Goal: Task Accomplishment & Management: Use online tool/utility

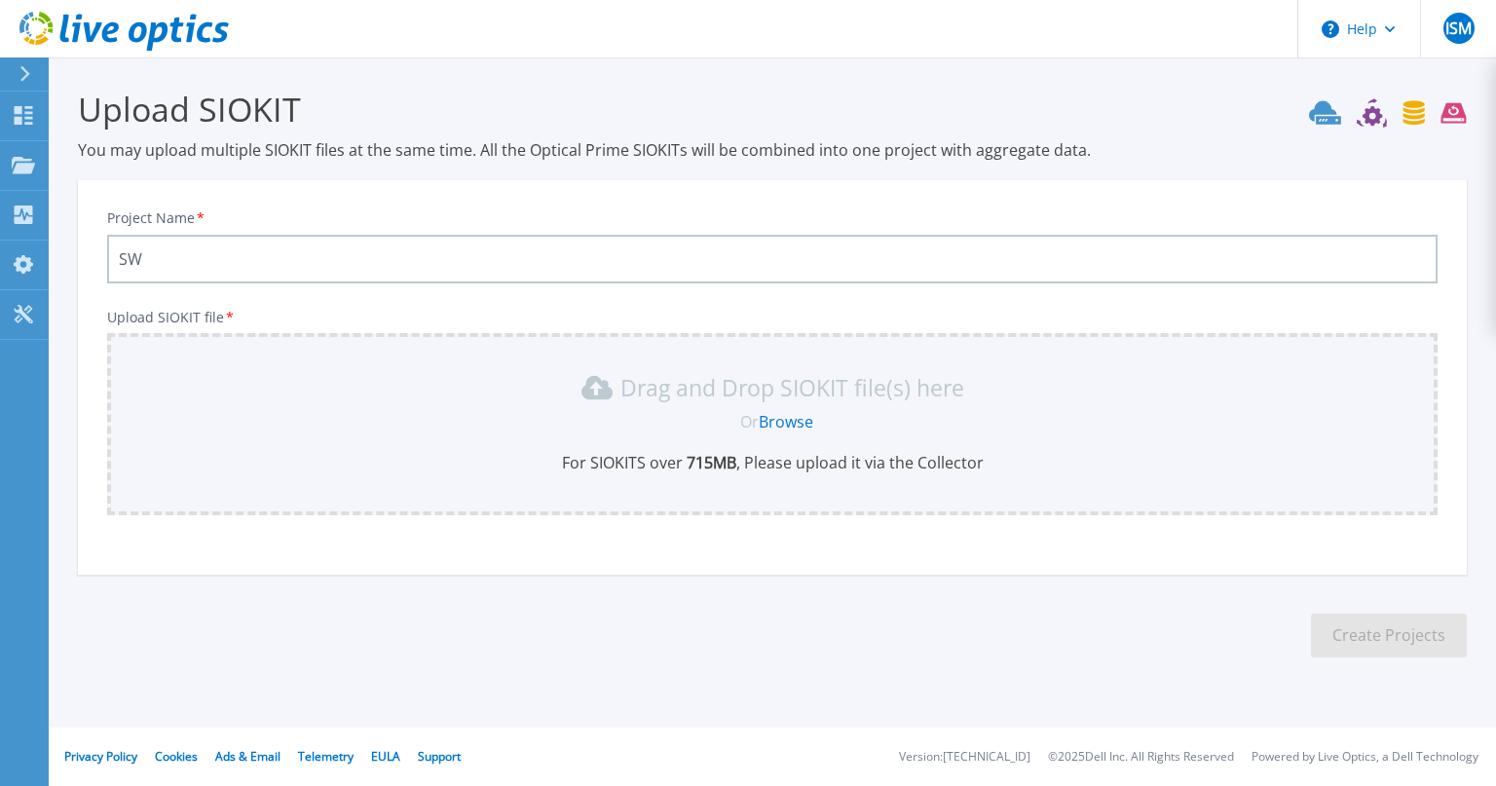
type input "SW"
click at [788, 419] on link "Browse" at bounding box center [785, 421] width 55 height 21
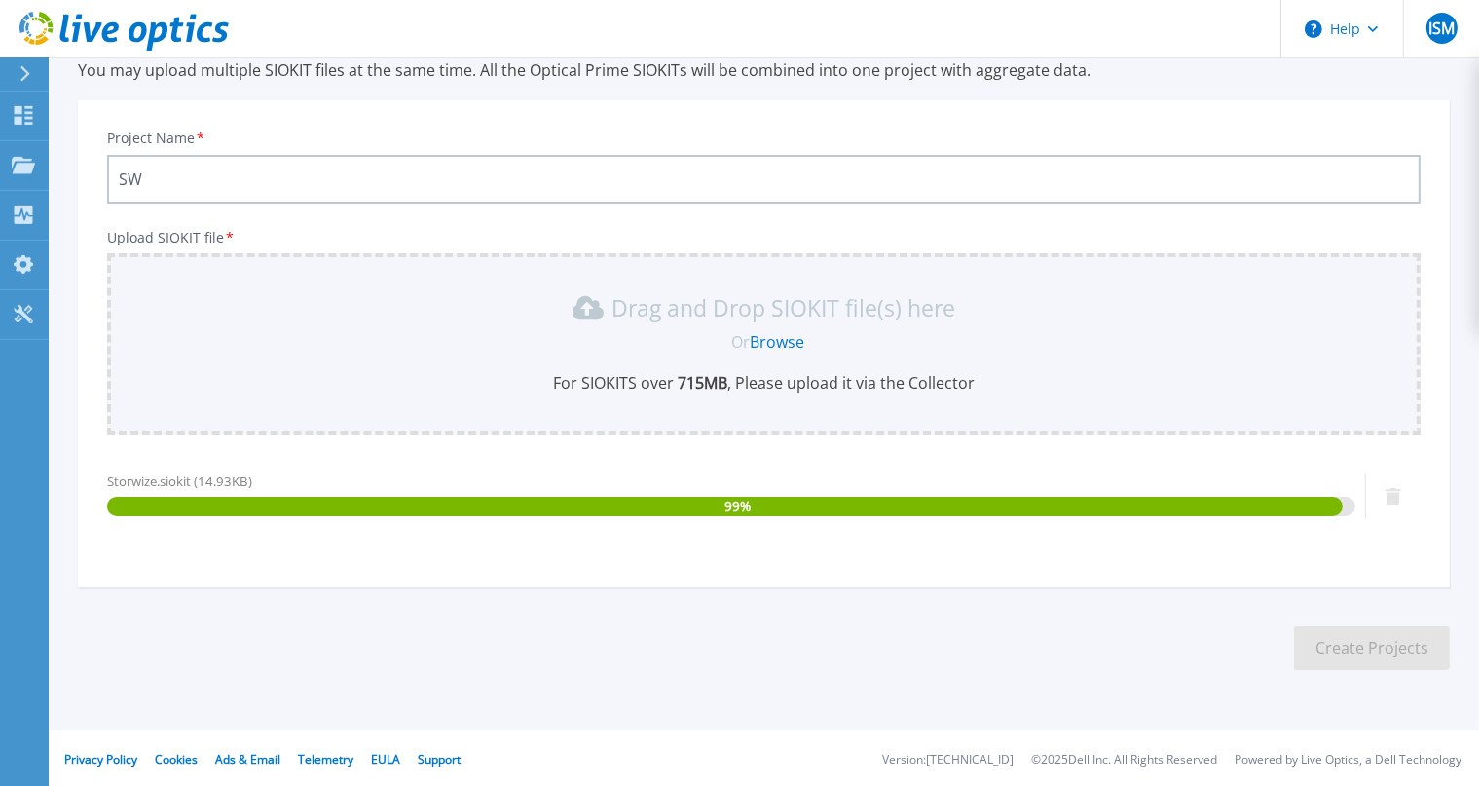
scroll to position [81, 0]
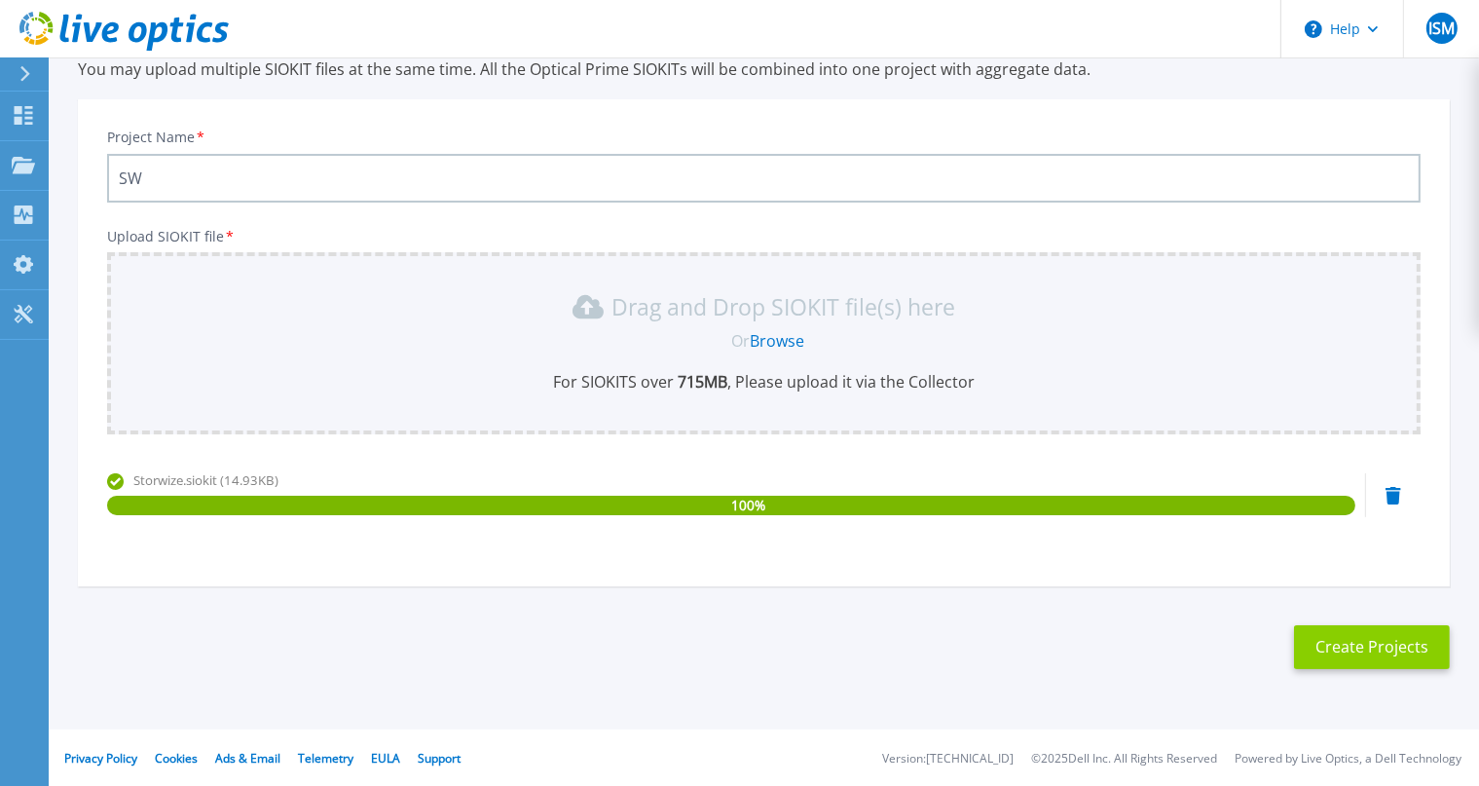
click at [1343, 655] on button "Create Projects" at bounding box center [1372, 647] width 156 height 44
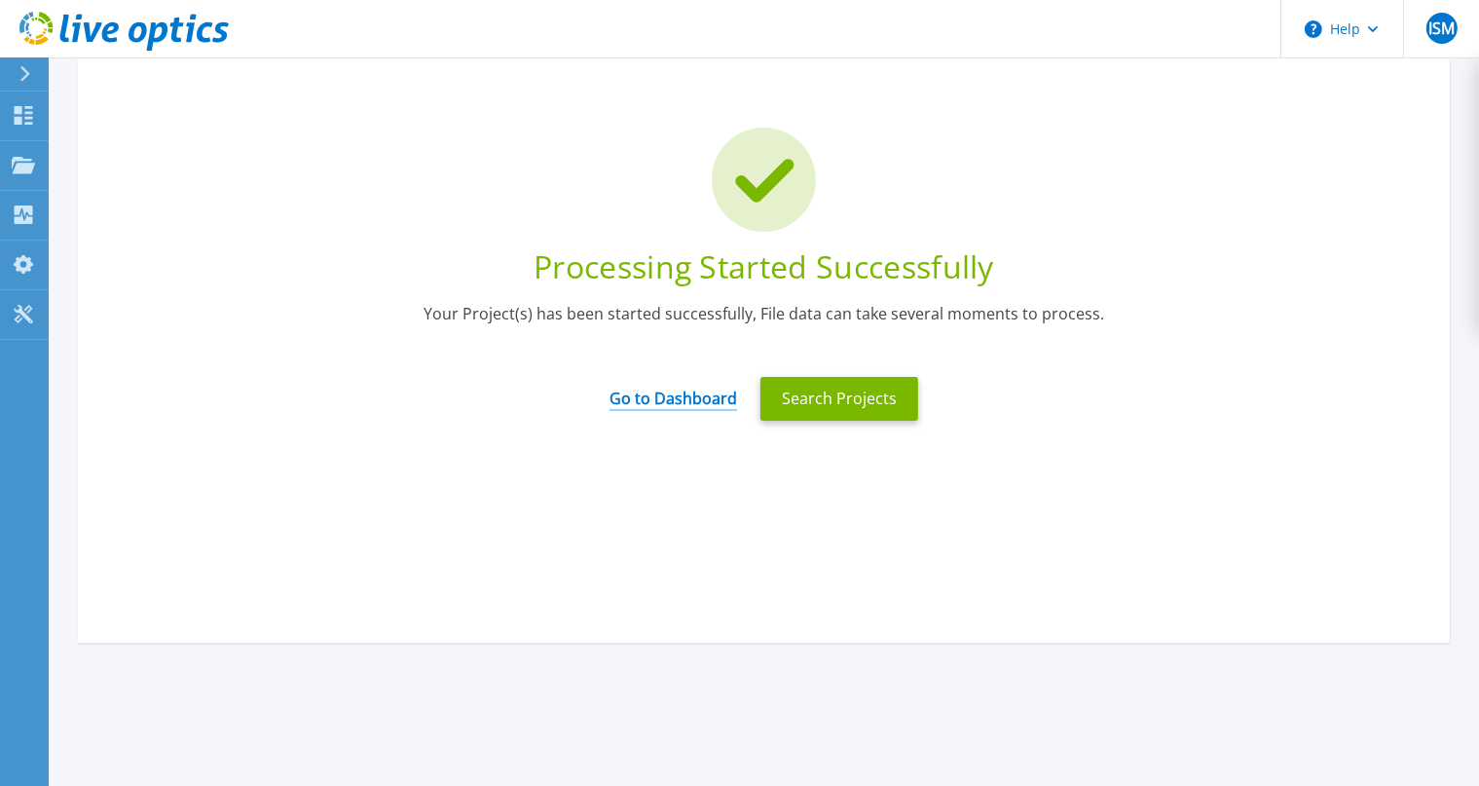
click at [676, 391] on link "Go to Dashboard" at bounding box center [674, 392] width 128 height 38
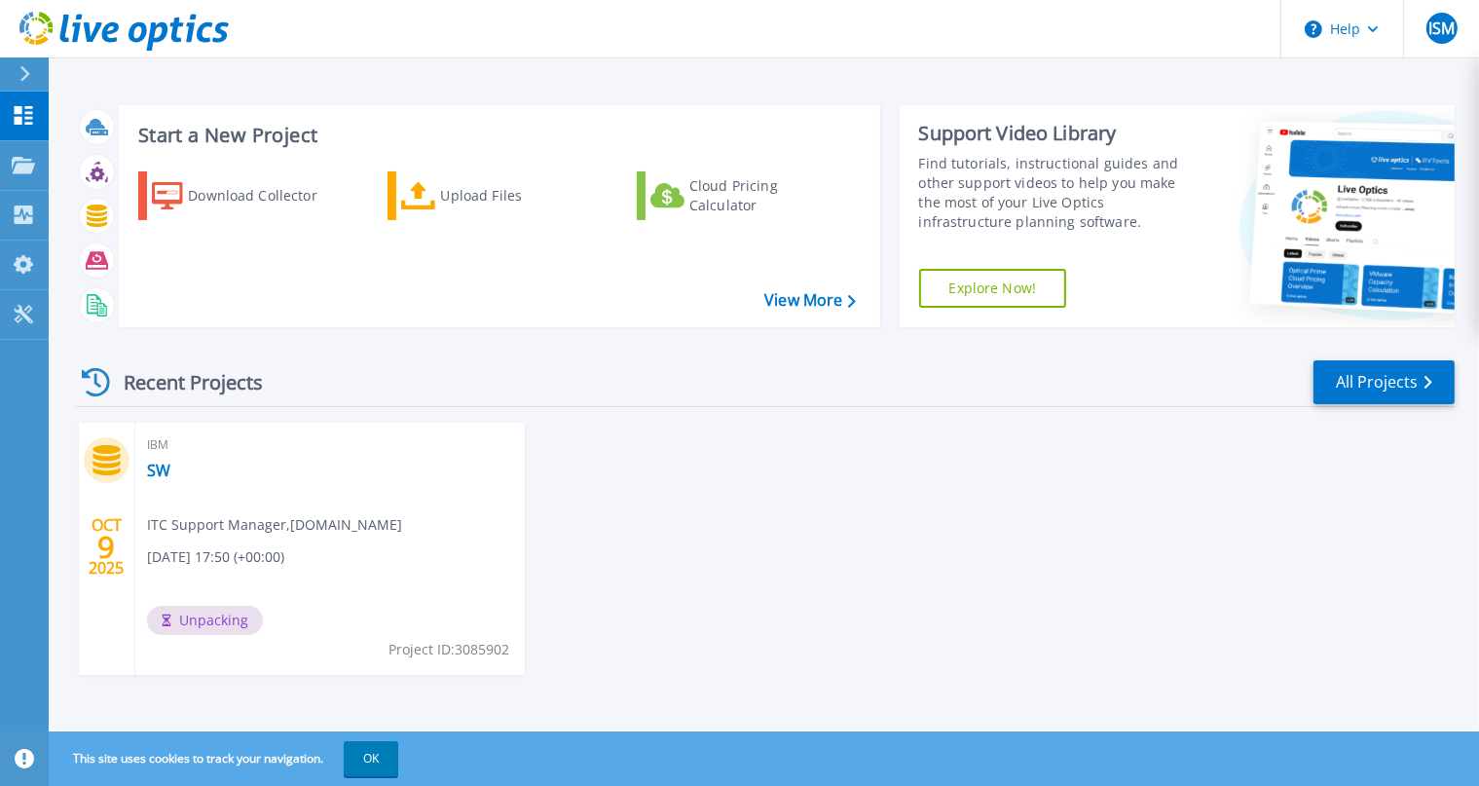
click at [238, 477] on div "IBM SW ITC Support Manager , Nouva.tech 10/09/2025, 17:50 (+00:00) Unpacking Pr…" at bounding box center [329, 549] width 389 height 252
click at [156, 457] on div "IBM SW ITC Support Manager , Nouva.tech 10/09/2025, 17:50 (+00:00) Unpacking Pr…" at bounding box center [329, 549] width 389 height 252
click at [156, 469] on link "SW" at bounding box center [158, 470] width 23 height 19
click at [388, 757] on button "OK" at bounding box center [371, 758] width 55 height 35
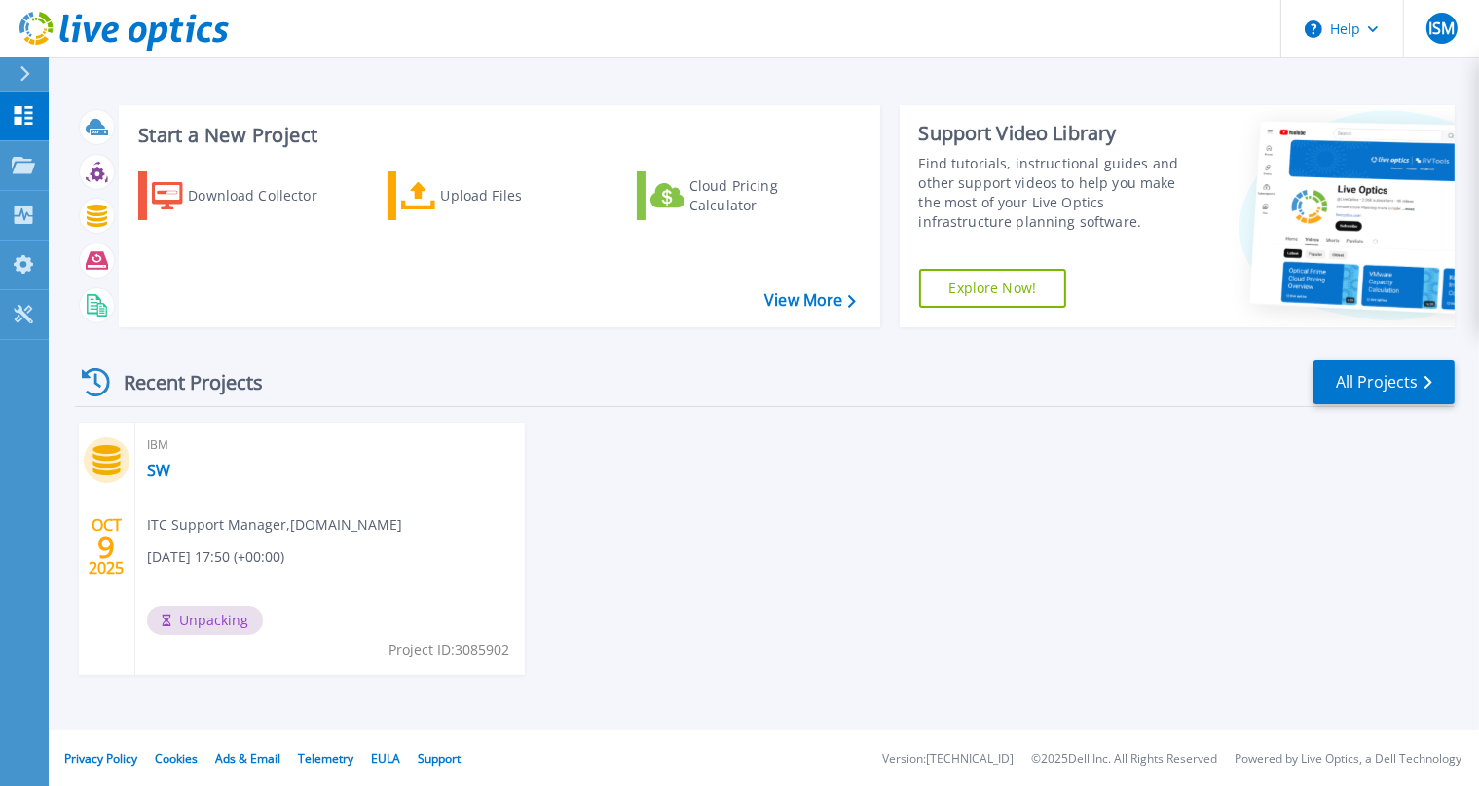
click at [175, 387] on div "Recent Projects" at bounding box center [182, 382] width 214 height 48
click at [165, 465] on link "SW" at bounding box center [158, 470] width 23 height 19
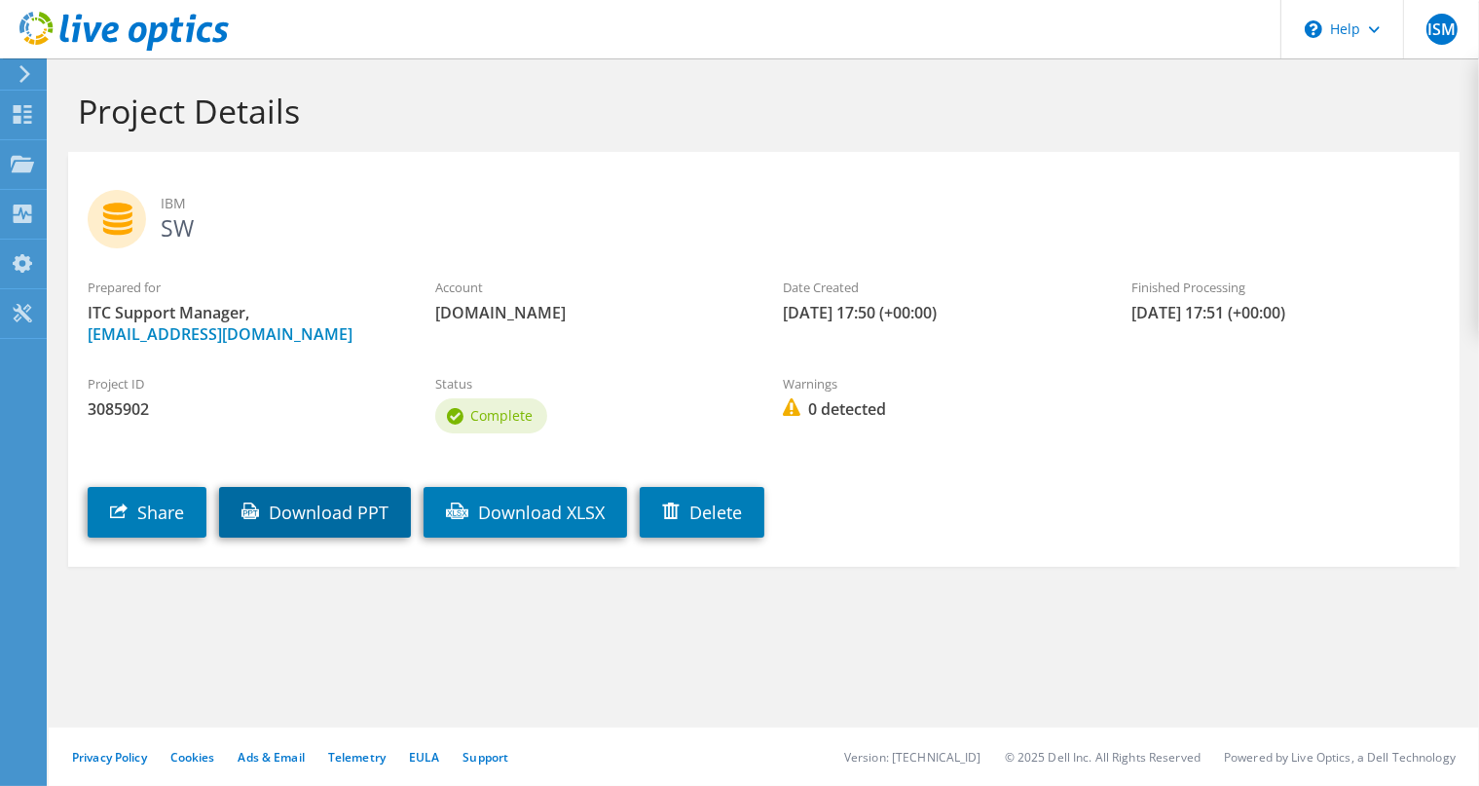
click at [298, 513] on link "Download PPT" at bounding box center [315, 512] width 192 height 51
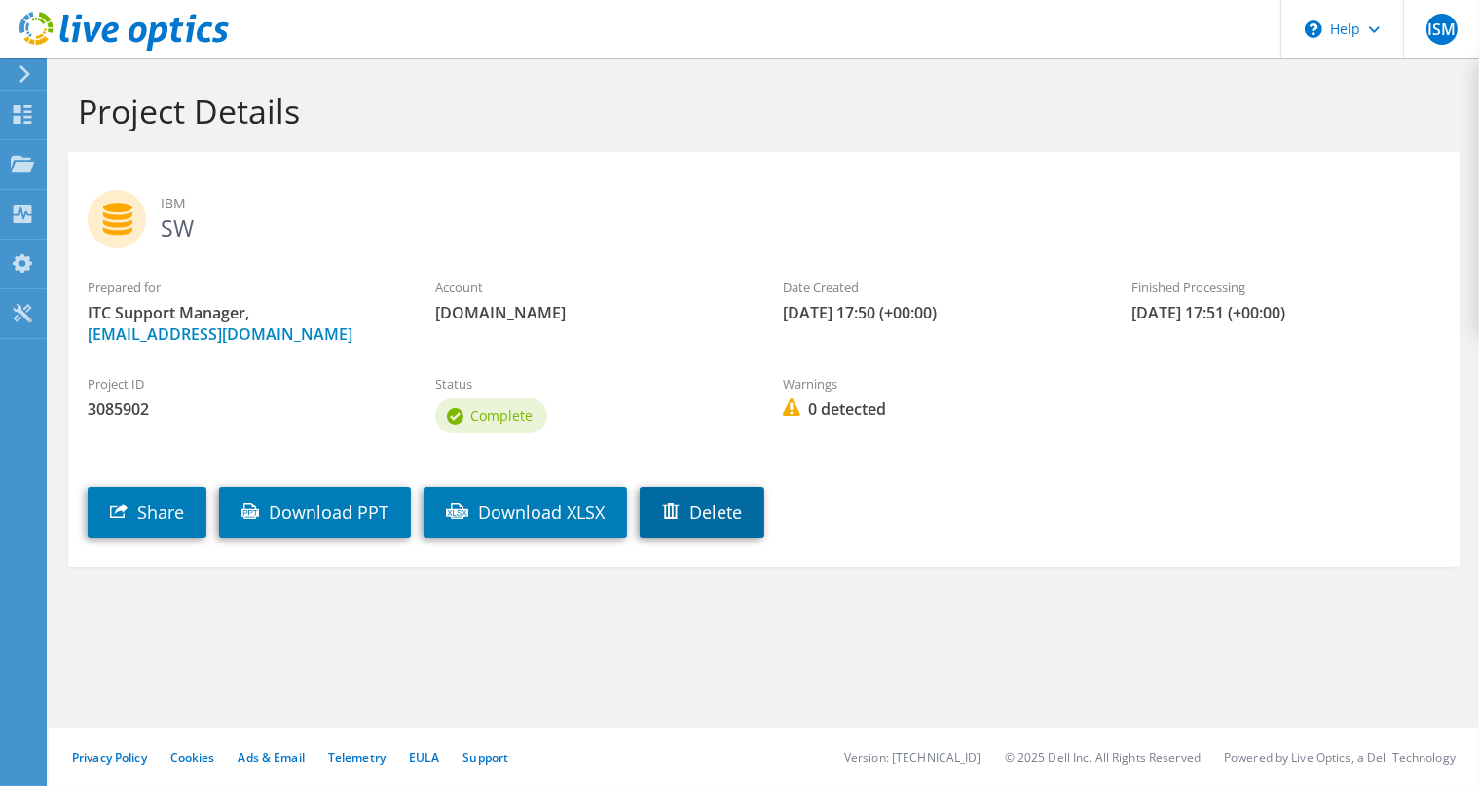
click at [730, 501] on link "Delete" at bounding box center [702, 512] width 125 height 51
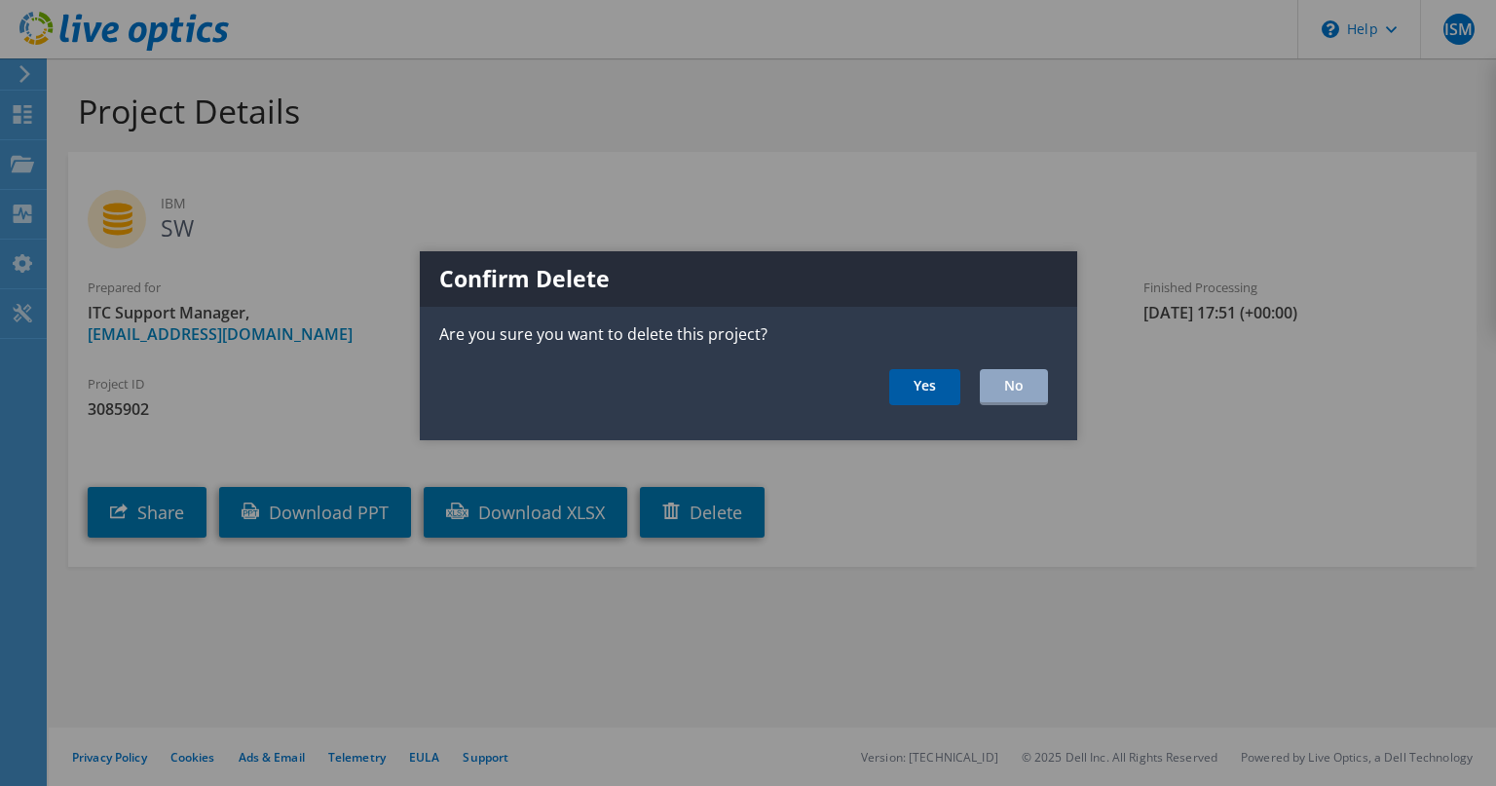
click at [925, 388] on link "Yes" at bounding box center [924, 387] width 71 height 36
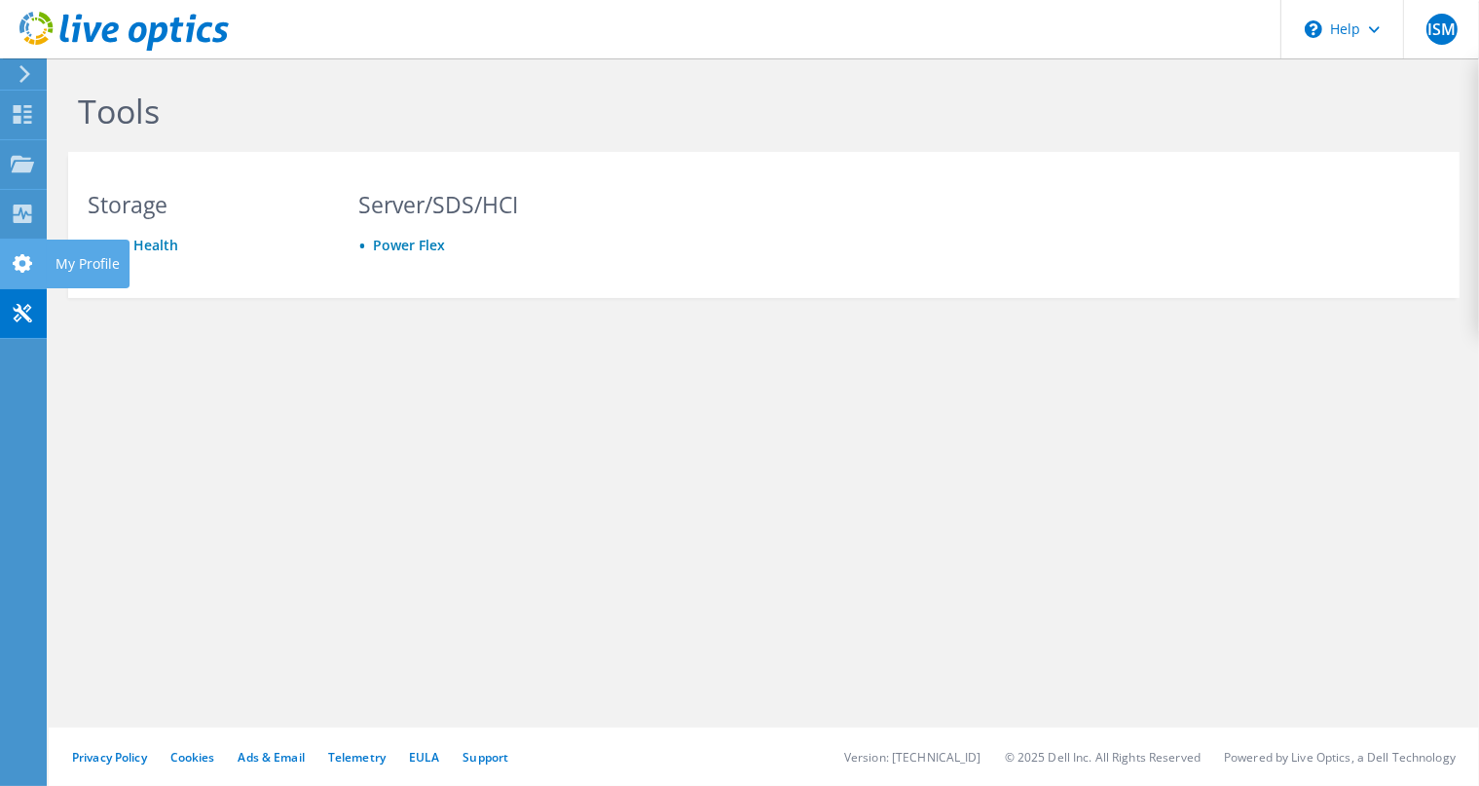
click at [20, 270] on use at bounding box center [22, 263] width 19 height 18
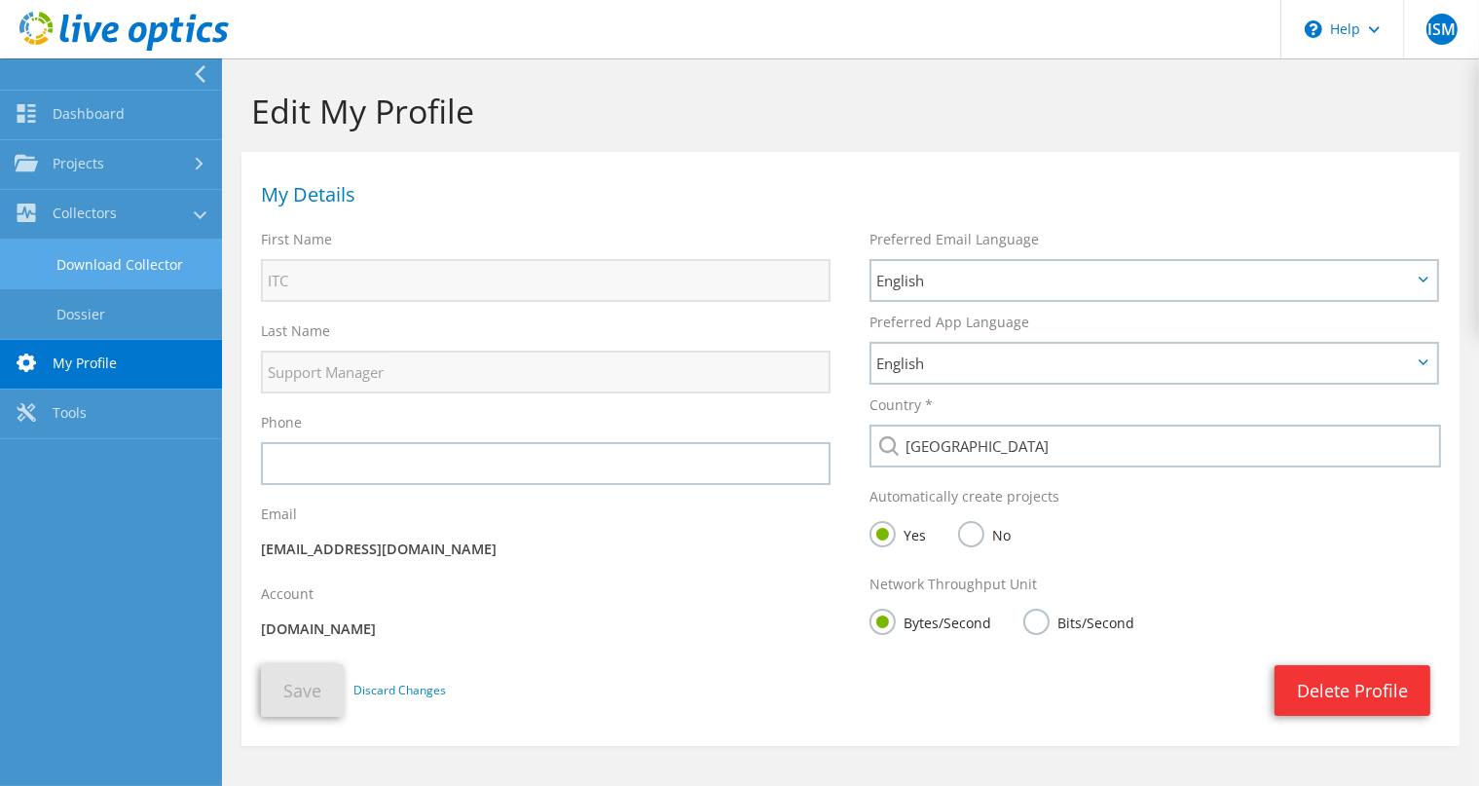
click at [134, 259] on link "Download Collector" at bounding box center [111, 265] width 222 height 50
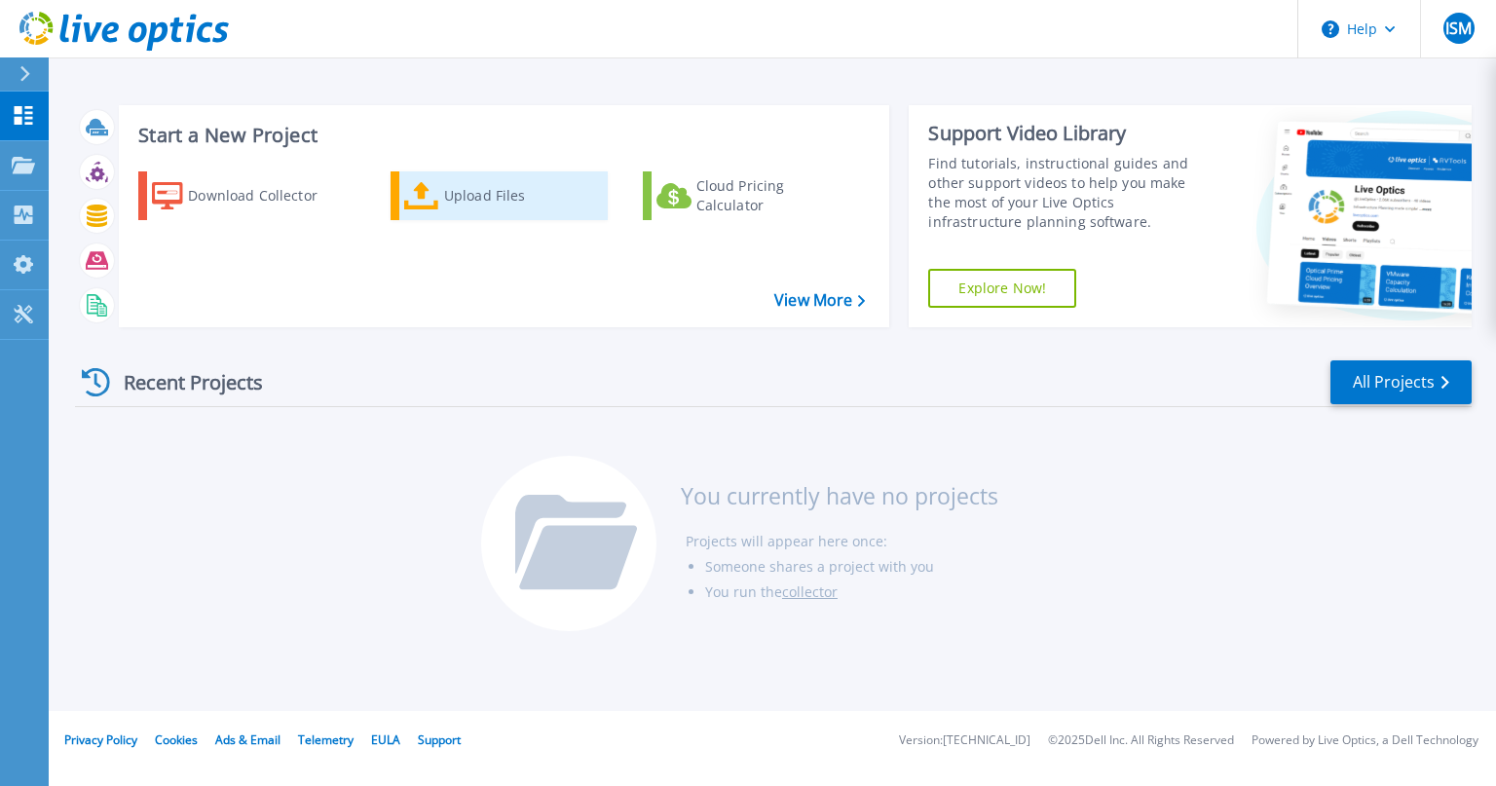
click at [447, 198] on div "Upload Files" at bounding box center [522, 195] width 156 height 39
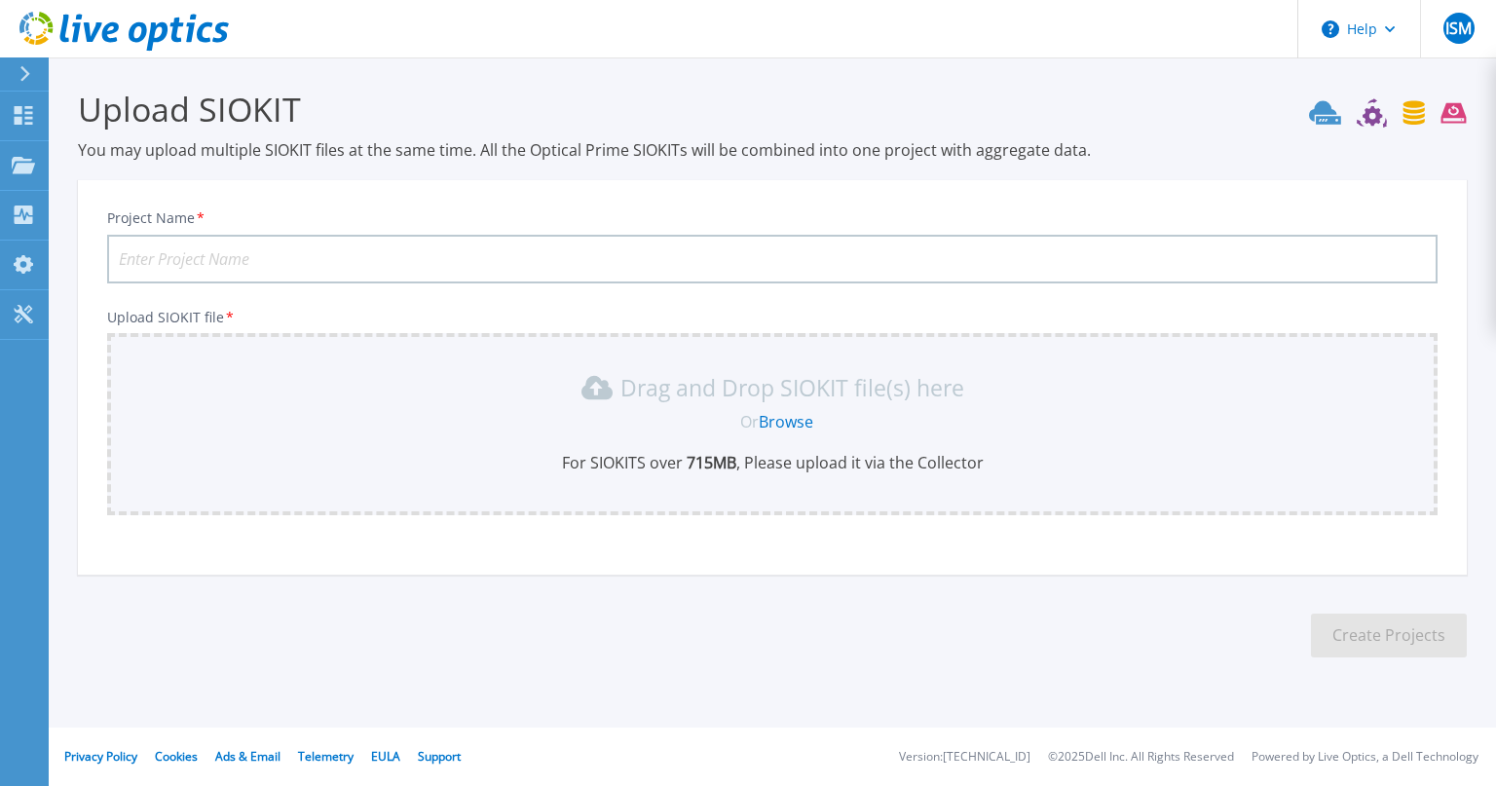
click at [575, 261] on input "Project Name *" at bounding box center [772, 259] width 1330 height 49
click at [203, 254] on input "Project Name *" at bounding box center [772, 259] width 1330 height 49
type input "SW"
click at [799, 419] on link "Browse" at bounding box center [785, 421] width 55 height 21
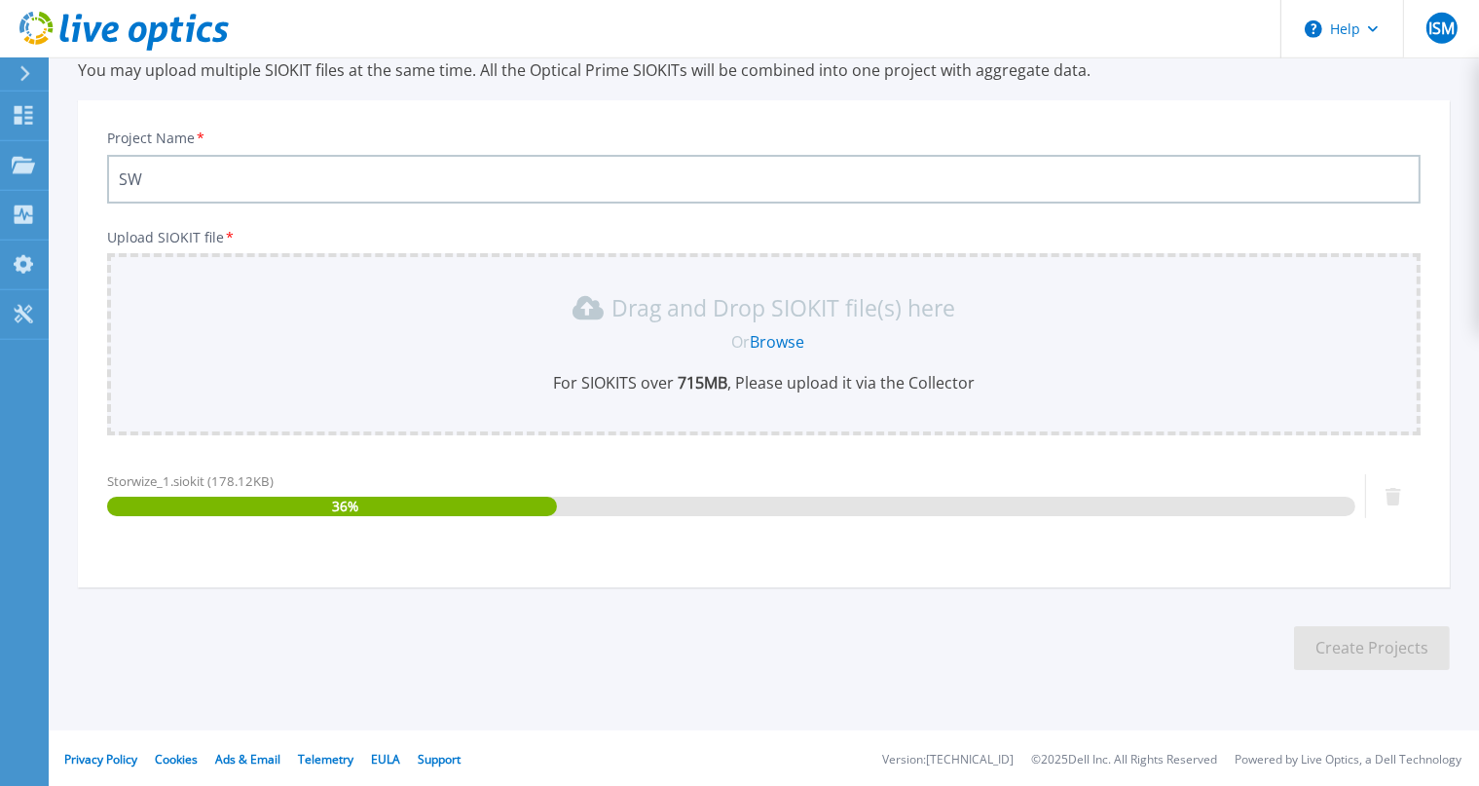
scroll to position [81, 0]
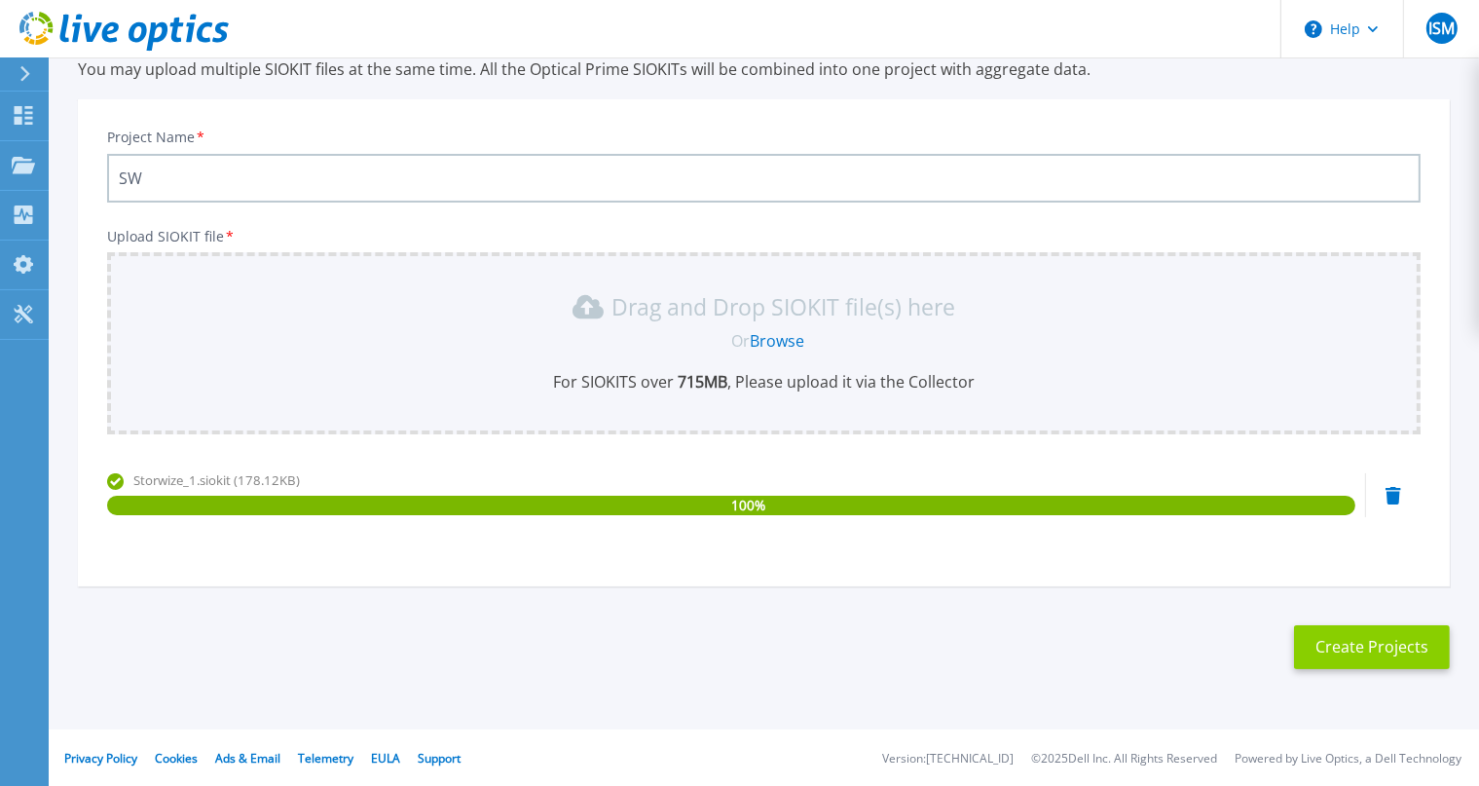
click at [1386, 650] on button "Create Projects" at bounding box center [1372, 647] width 156 height 44
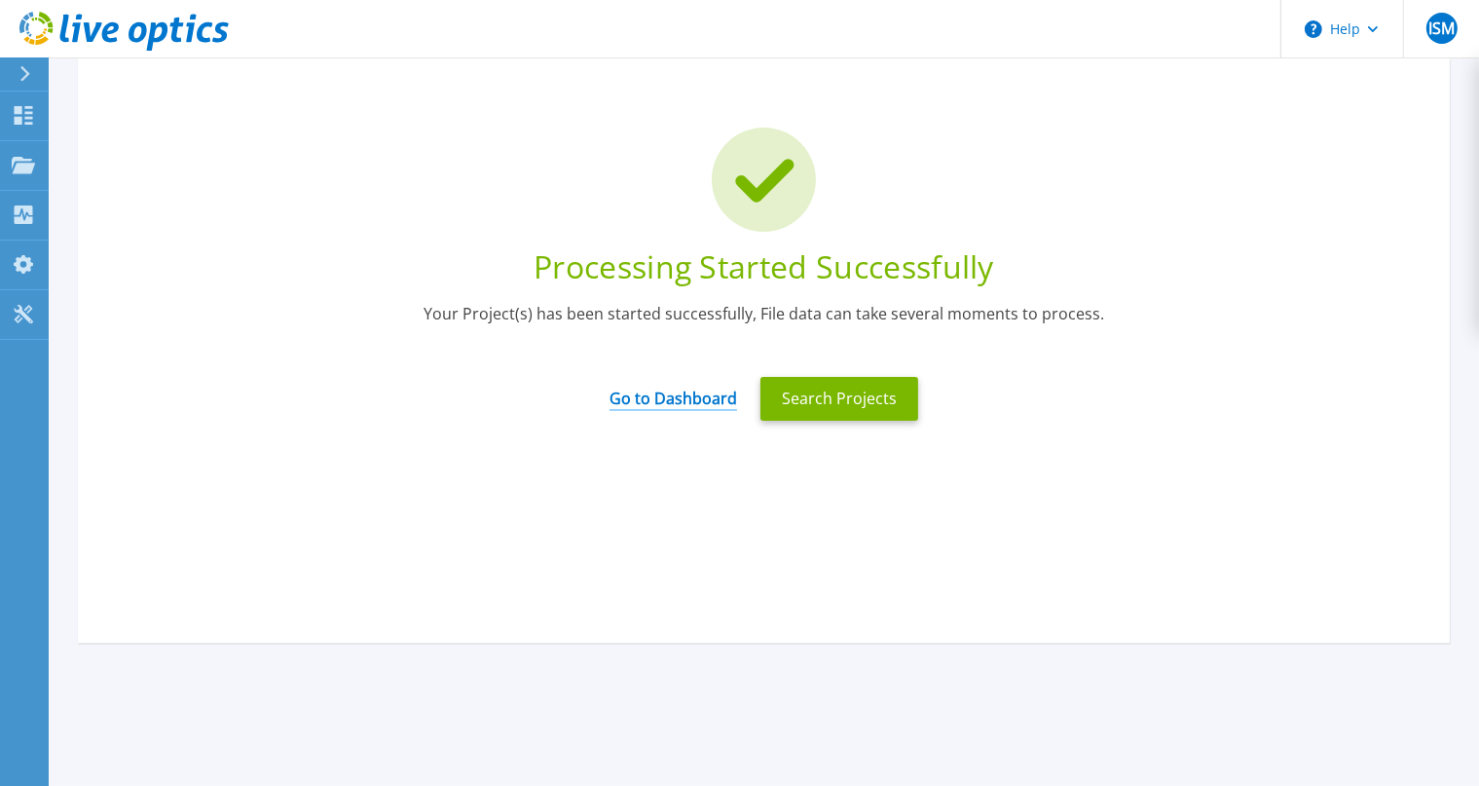
click at [712, 391] on link "Go to Dashboard" at bounding box center [674, 392] width 128 height 38
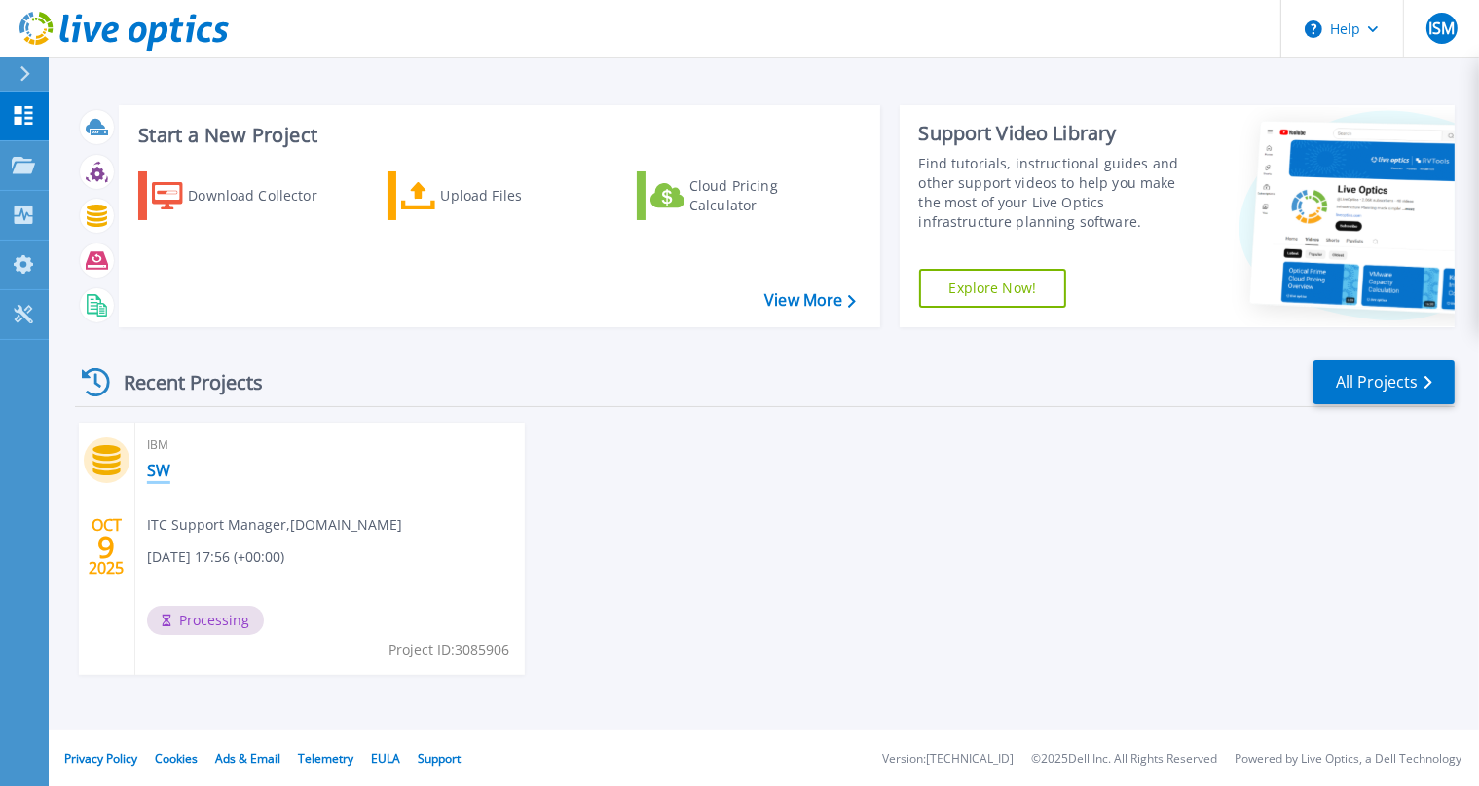
click at [161, 468] on link "SW" at bounding box center [158, 470] width 23 height 19
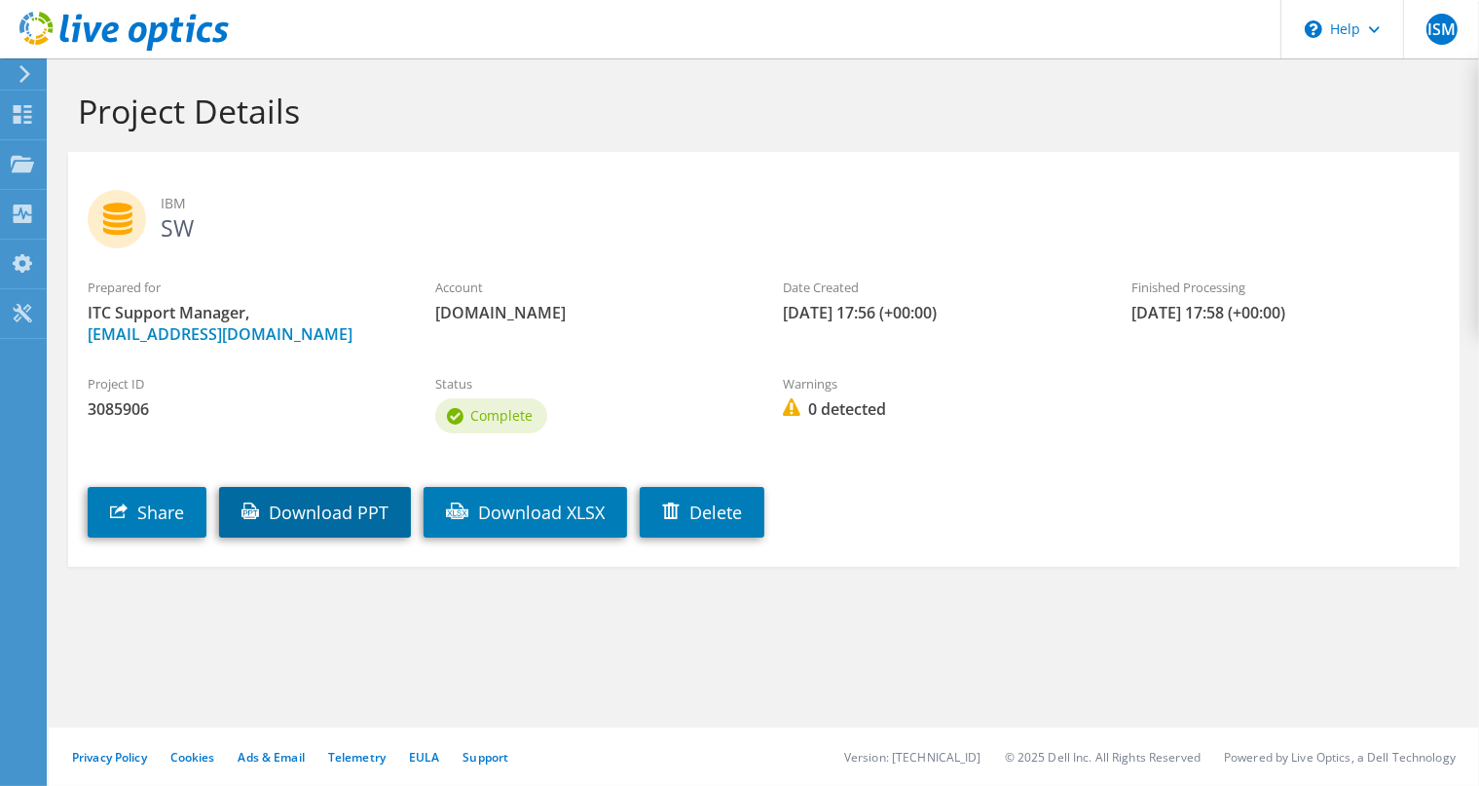
click at [329, 511] on link "Download PPT" at bounding box center [315, 512] width 192 height 51
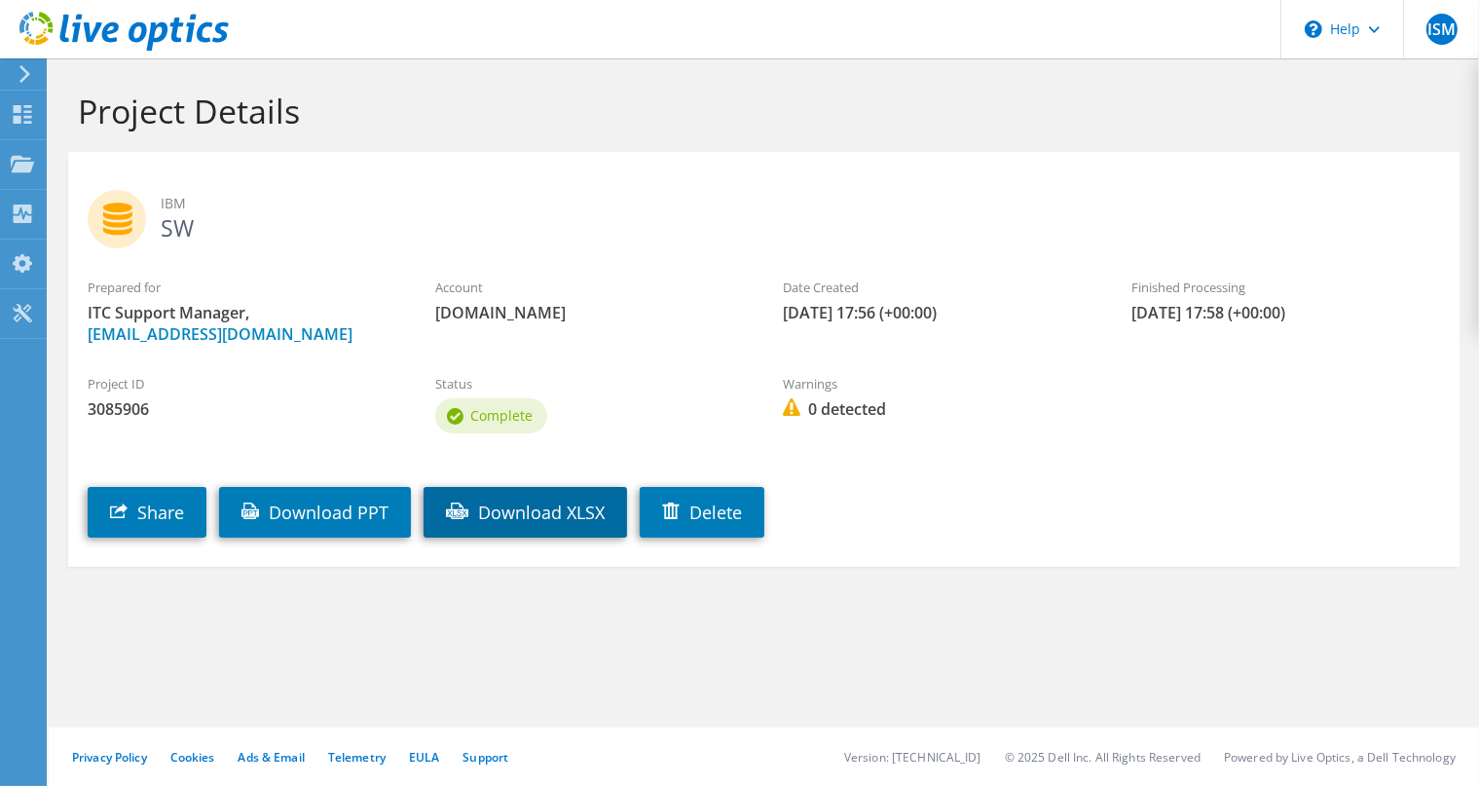
click at [547, 518] on link "Download XLSX" at bounding box center [525, 512] width 203 height 51
